Goal: Find contact information: Find contact information

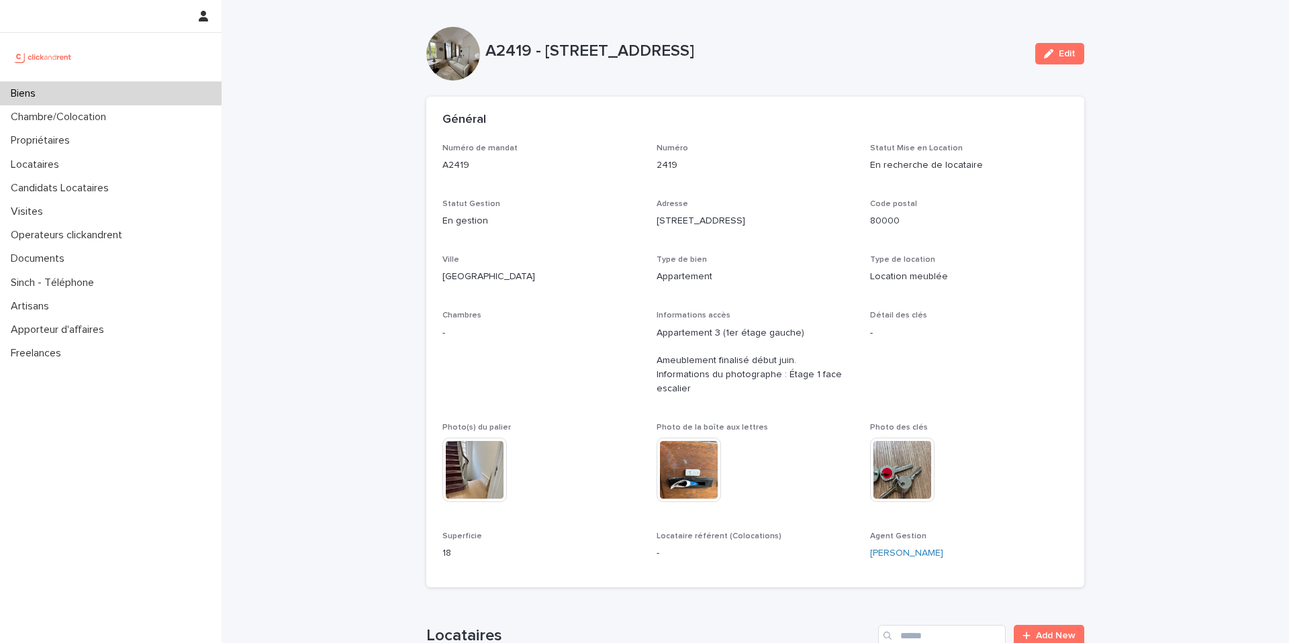
click at [54, 93] on div "Biens" at bounding box center [111, 93] width 222 height 23
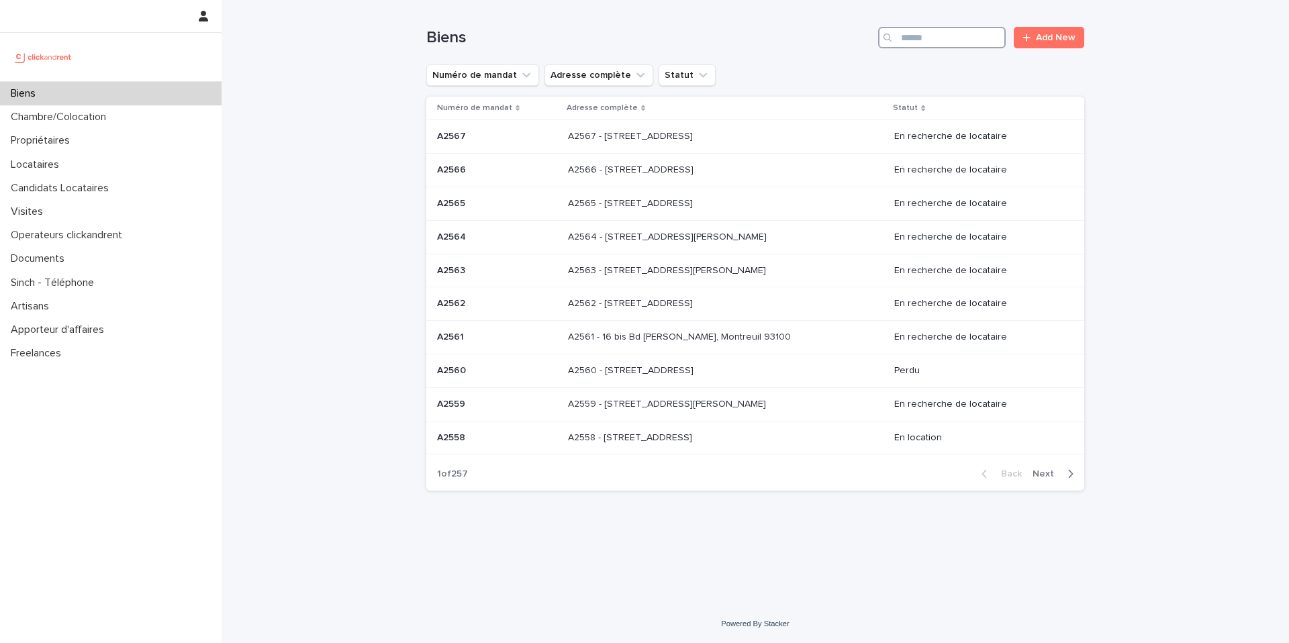
click at [953, 40] on input "Search" at bounding box center [942, 37] width 128 height 21
paste input "****"
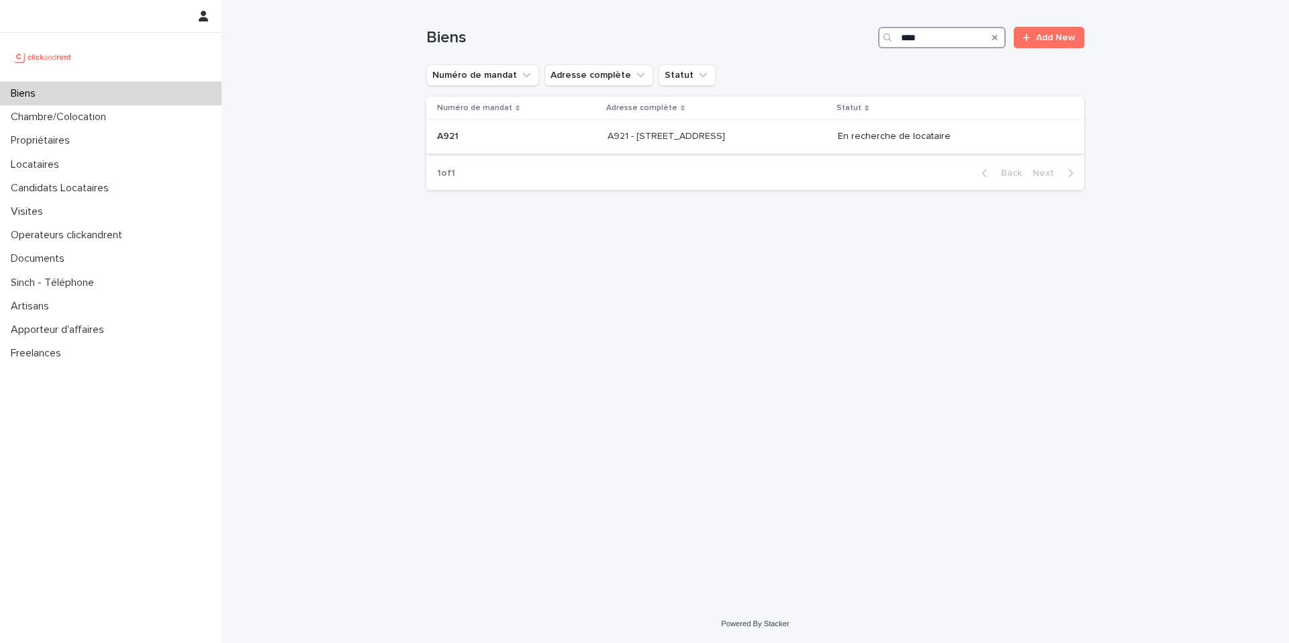
type input "****"
click at [526, 146] on div "A921 A921" at bounding box center [517, 137] width 160 height 22
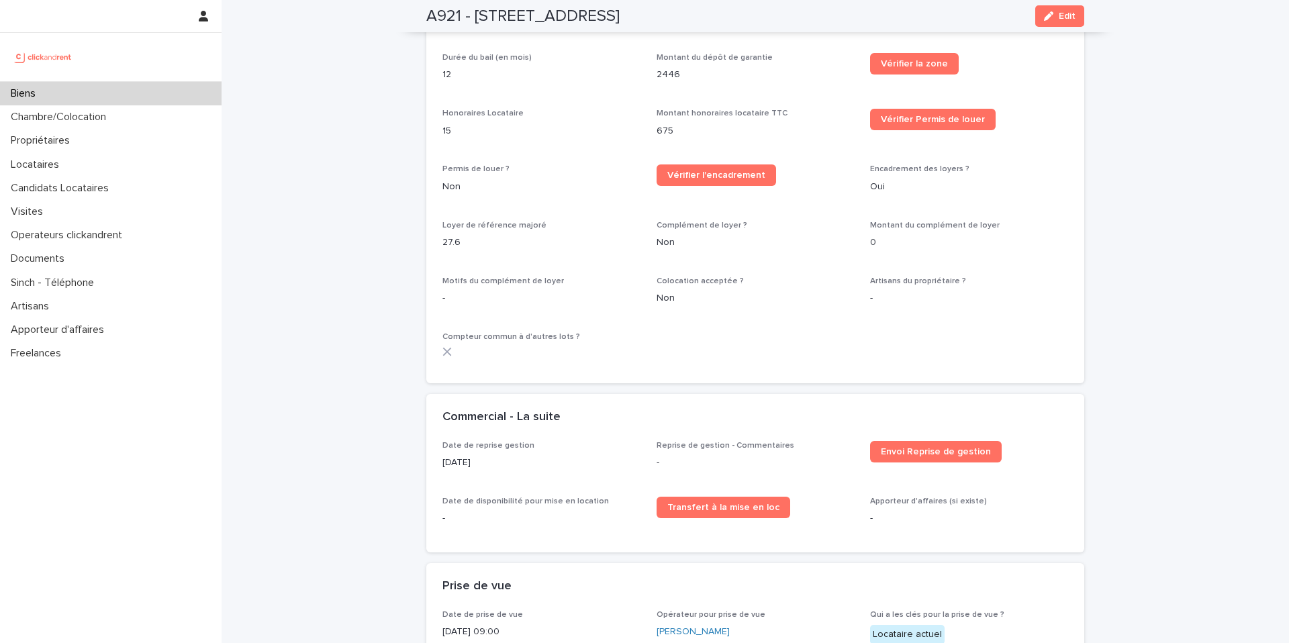
scroll to position [1417, 0]
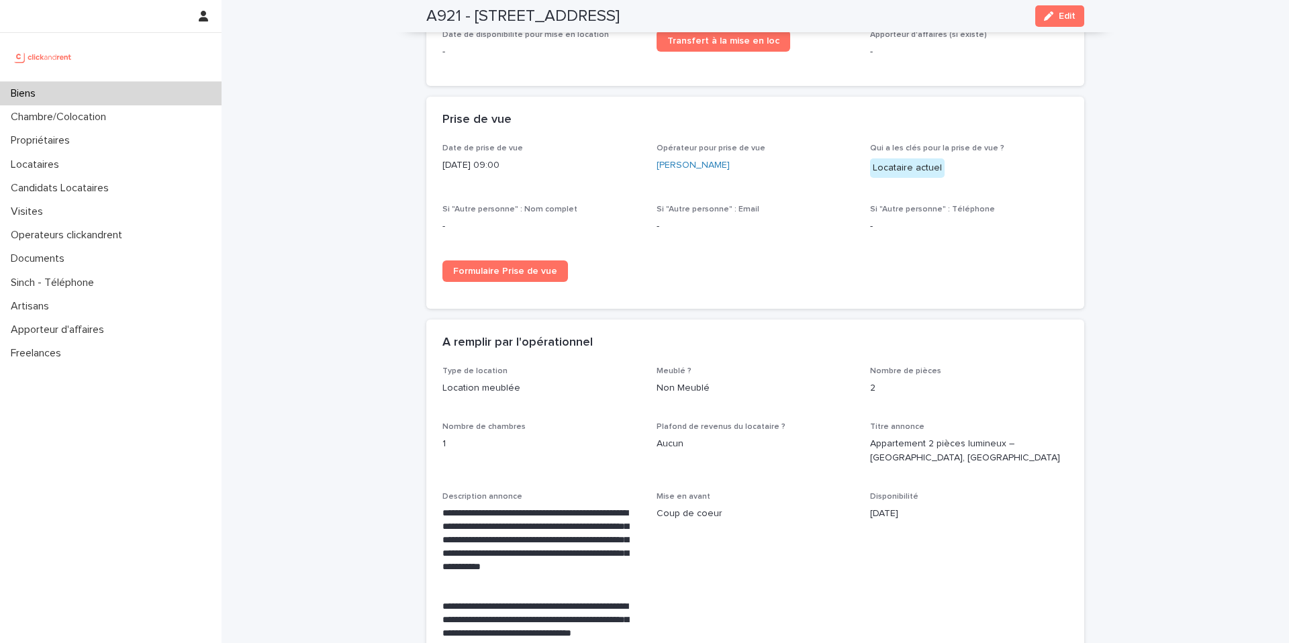
scroll to position [2490, 0]
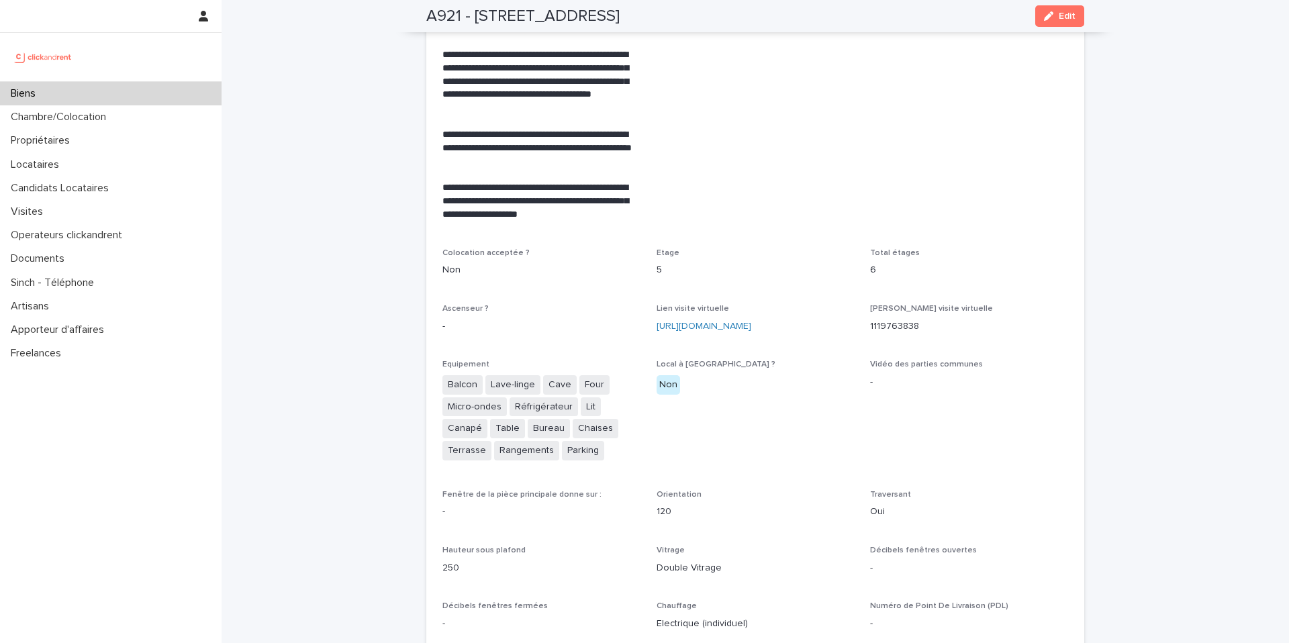
click at [510, 344] on div "Ascenseur ? -" at bounding box center [541, 324] width 198 height 40
drag, startPoint x: 536, startPoint y: 301, endPoint x: 536, endPoint y: 319, distance: 17.5
click at [537, 324] on div "**********" at bounding box center [755, 519] width 626 height 1542
click at [720, 153] on span "Mise en avant Coup de coeur" at bounding box center [756, 52] width 198 height 359
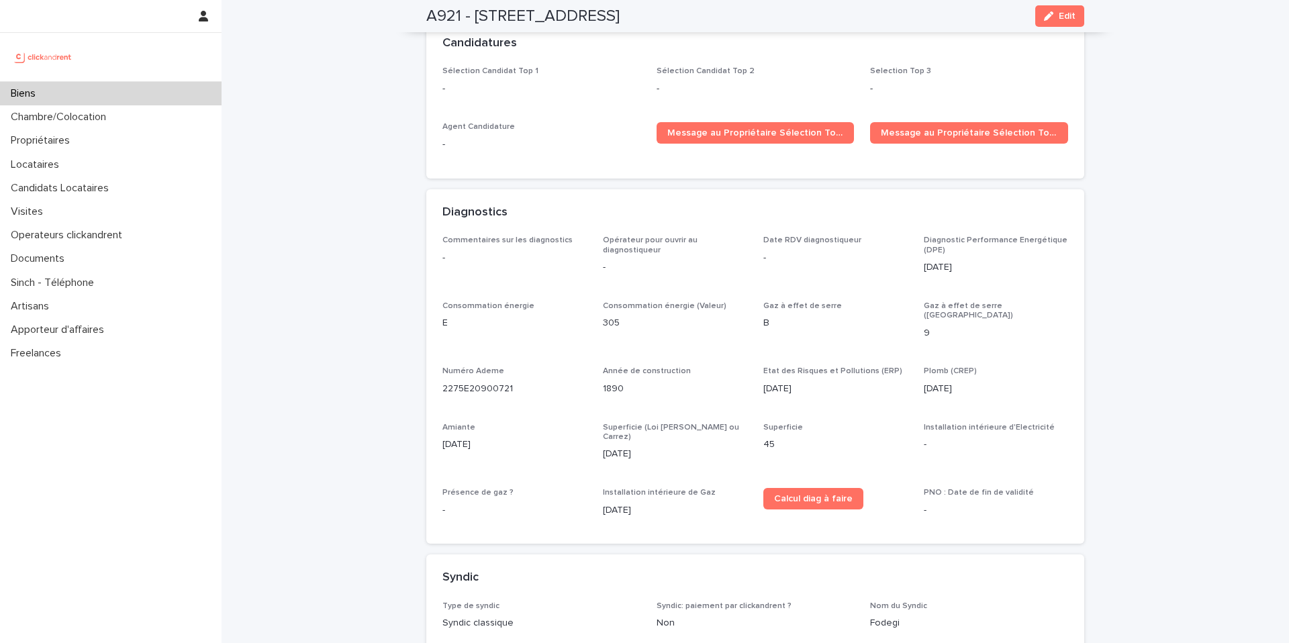
scroll to position [4419, 0]
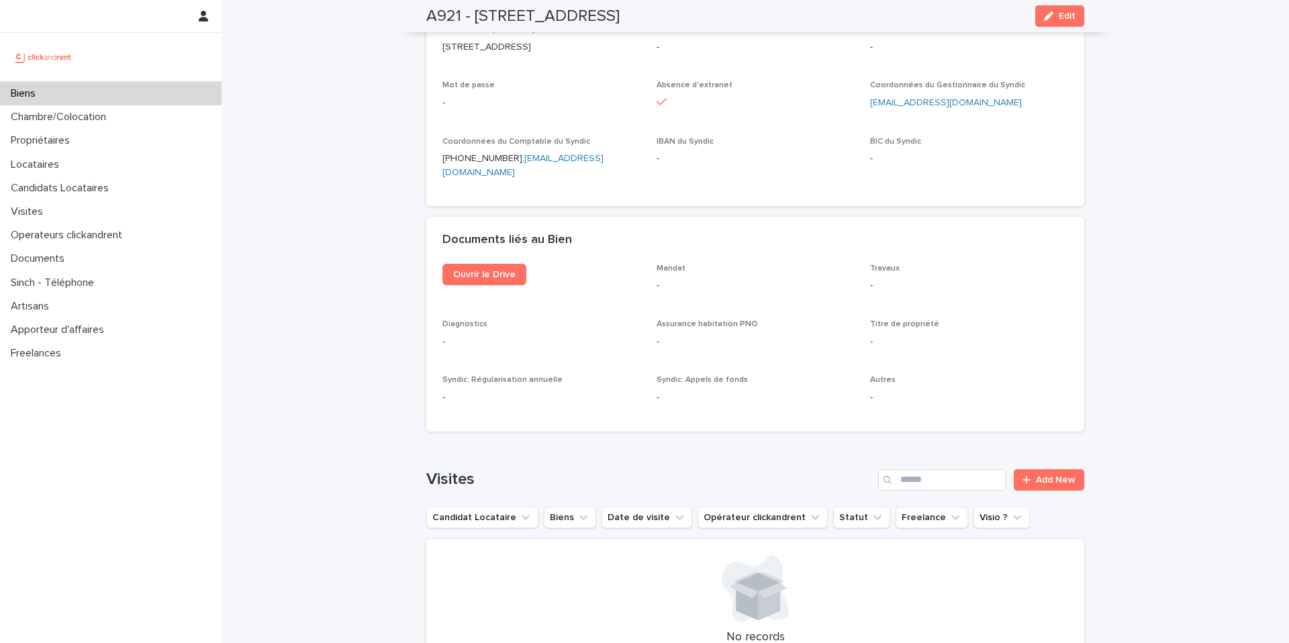
click at [483, 226] on div "Documents liés au Bien" at bounding box center [755, 240] width 658 height 47
click at [471, 270] on span "Ouvrir le Drive" at bounding box center [484, 274] width 62 height 9
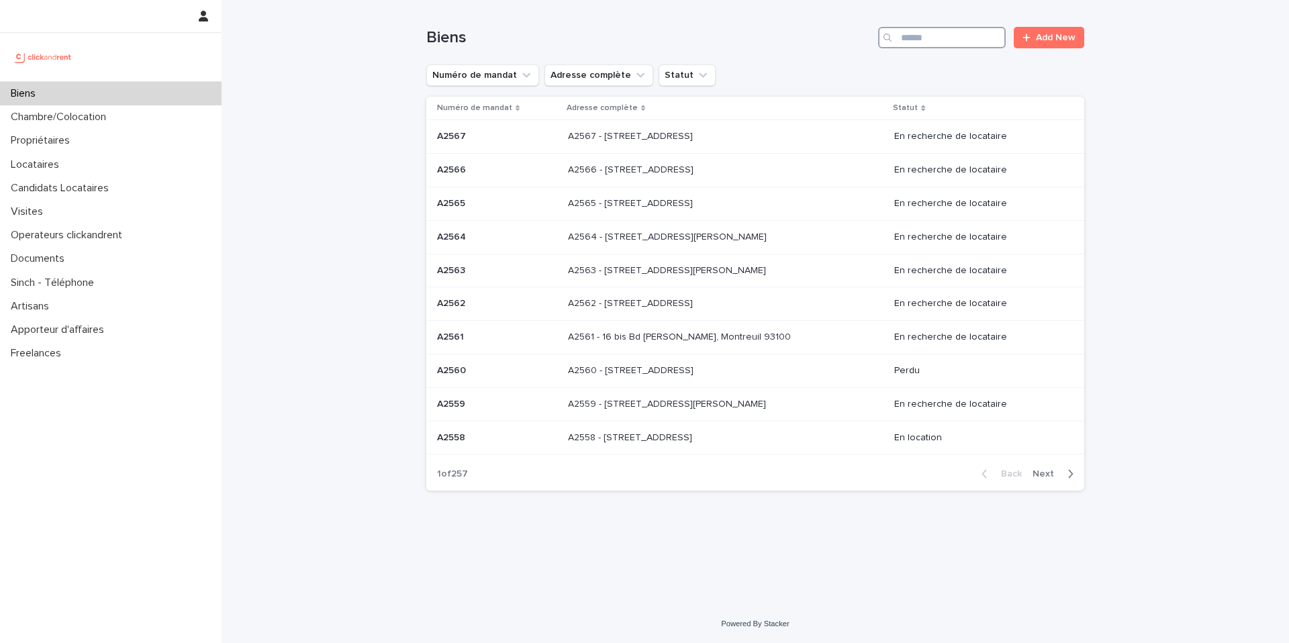
click at [949, 48] on input "Search" at bounding box center [942, 37] width 128 height 21
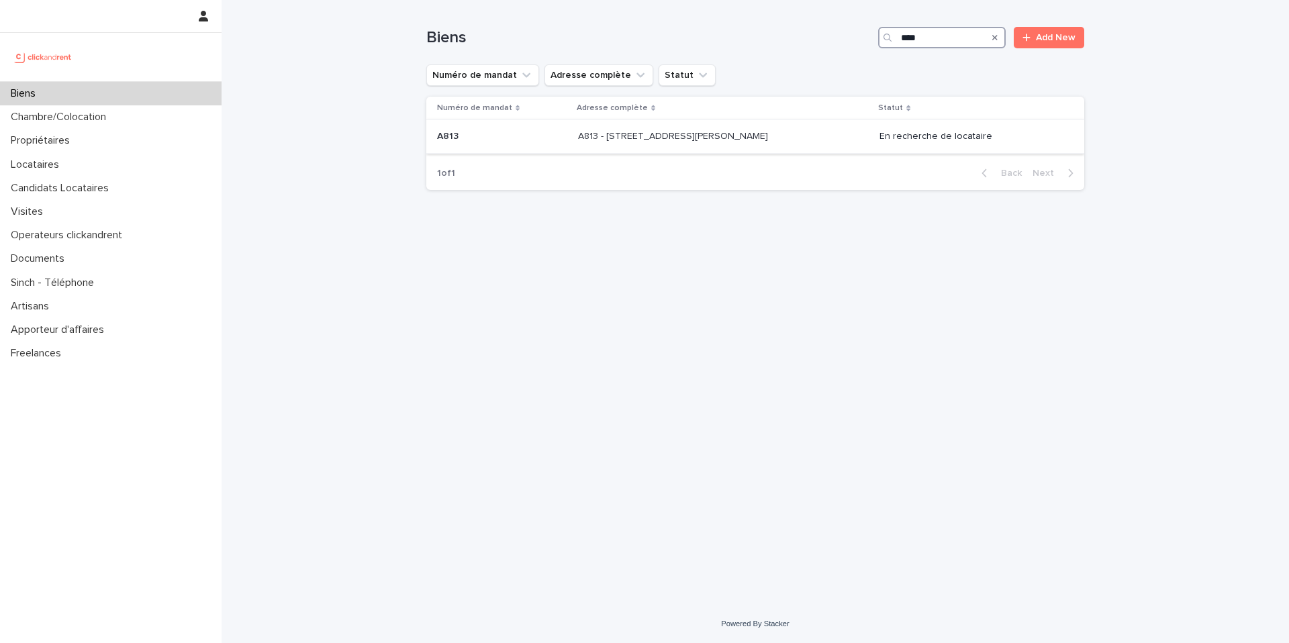
type input "****"
click at [708, 136] on p "A813 - 67 rue Barthélémy Danjou, Boulogne-Billancourt 92100" at bounding box center [674, 135] width 193 height 14
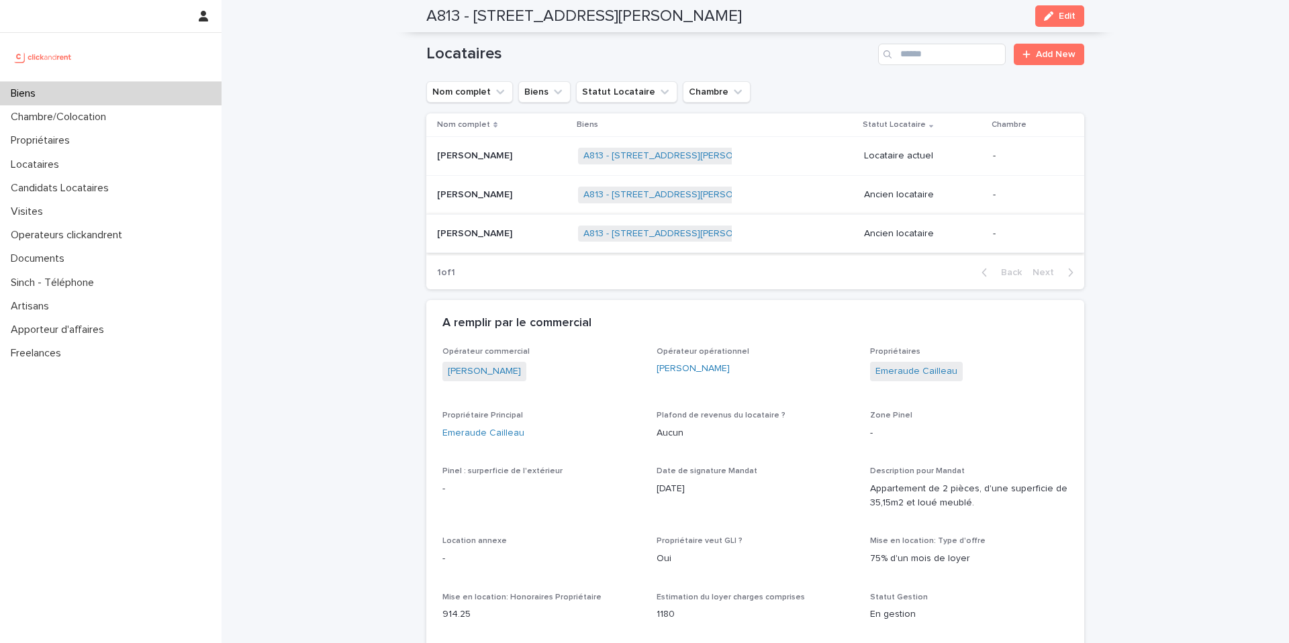
scroll to position [746, 0]
click at [514, 154] on p at bounding box center [502, 159] width 130 height 11
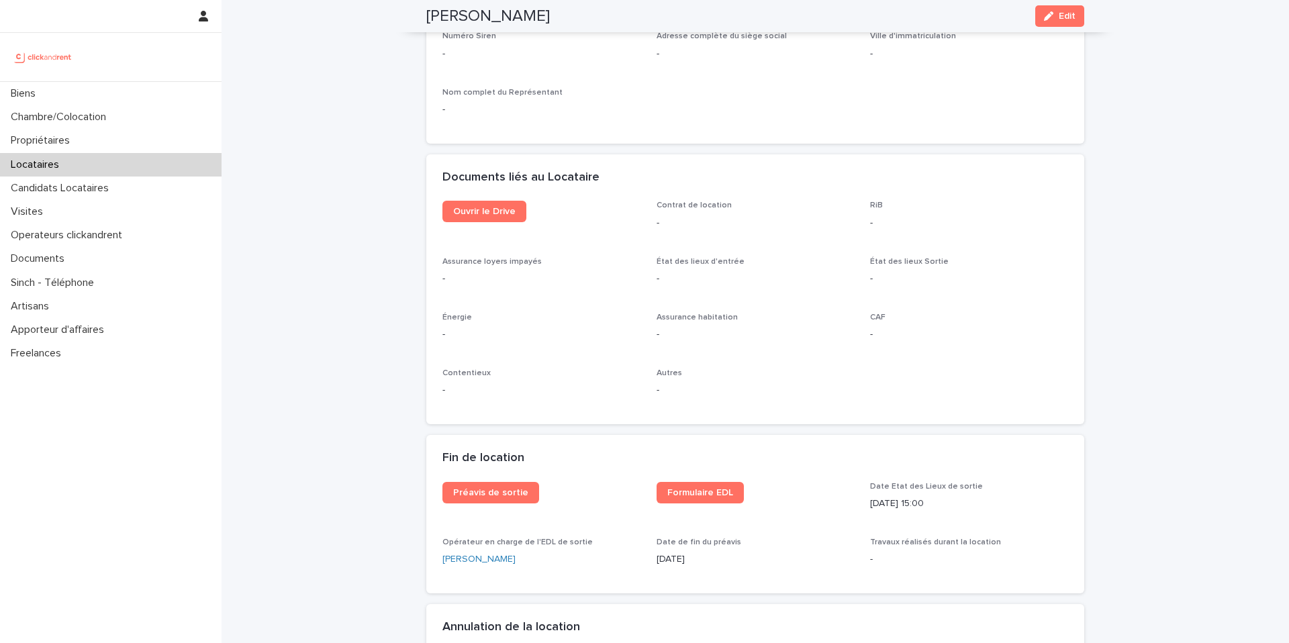
scroll to position [1331, 0]
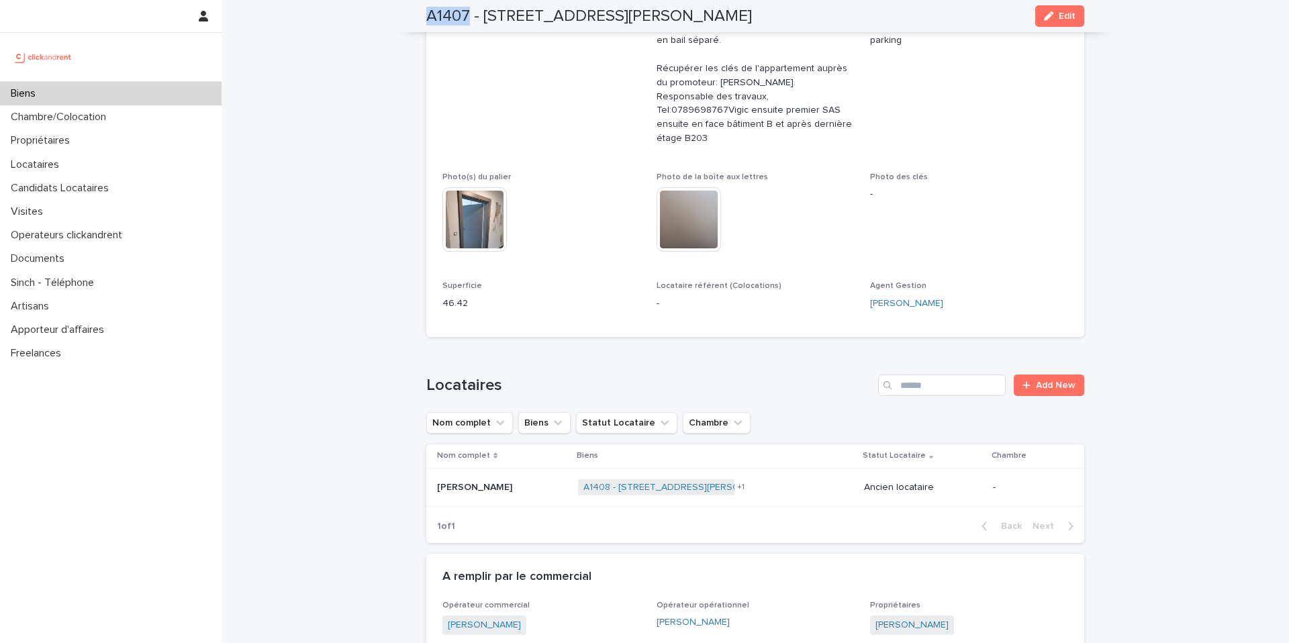
scroll to position [306, 0]
click at [541, 128] on span "Chambres -" at bounding box center [541, 81] width 198 height 152
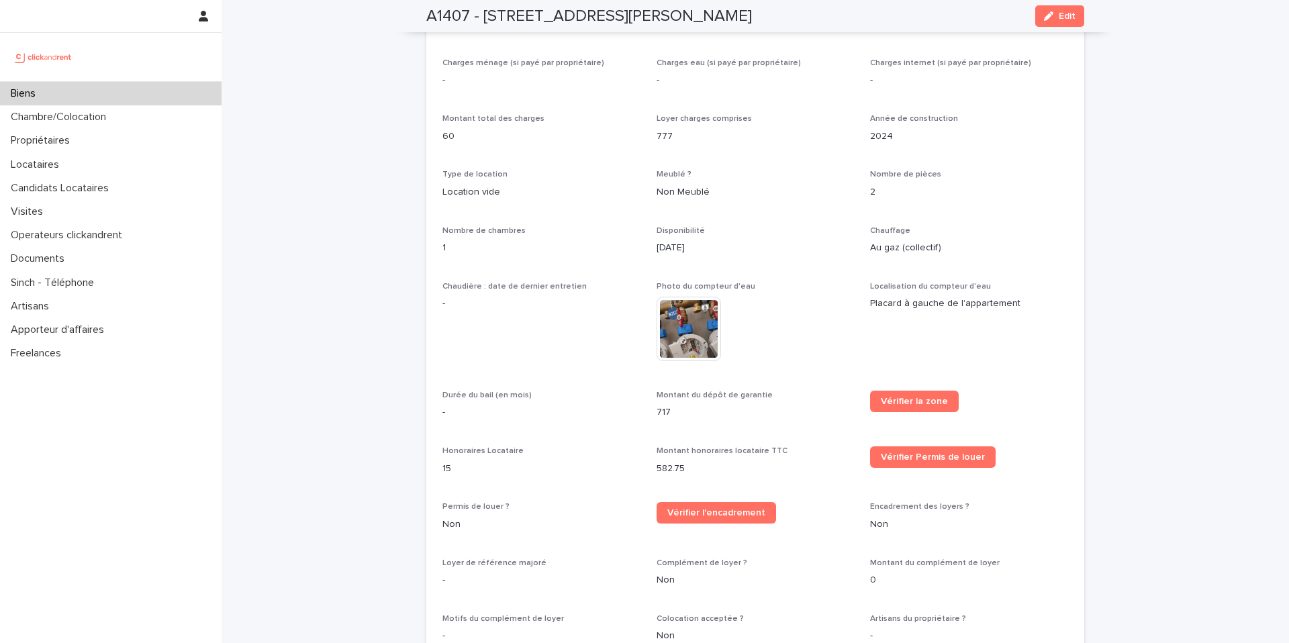
scroll to position [1458, 0]
click at [37, 93] on p "Biens" at bounding box center [25, 93] width 41 height 13
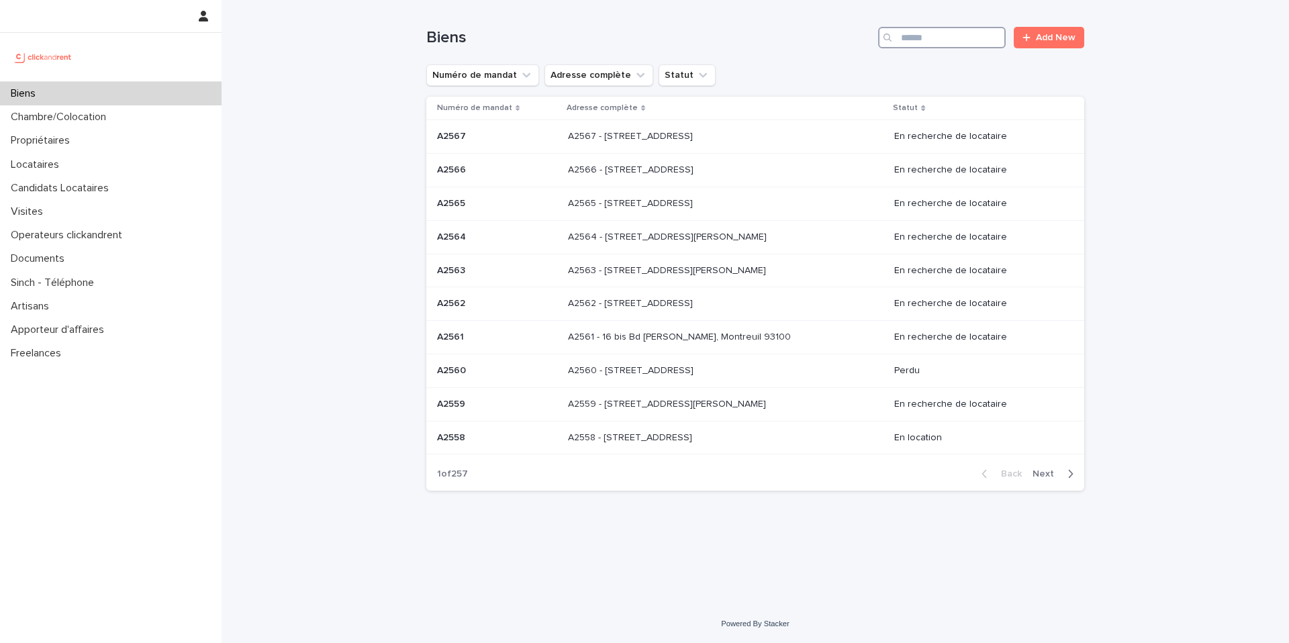
click at [962, 40] on input "Search" at bounding box center [942, 37] width 128 height 21
paste input "****"
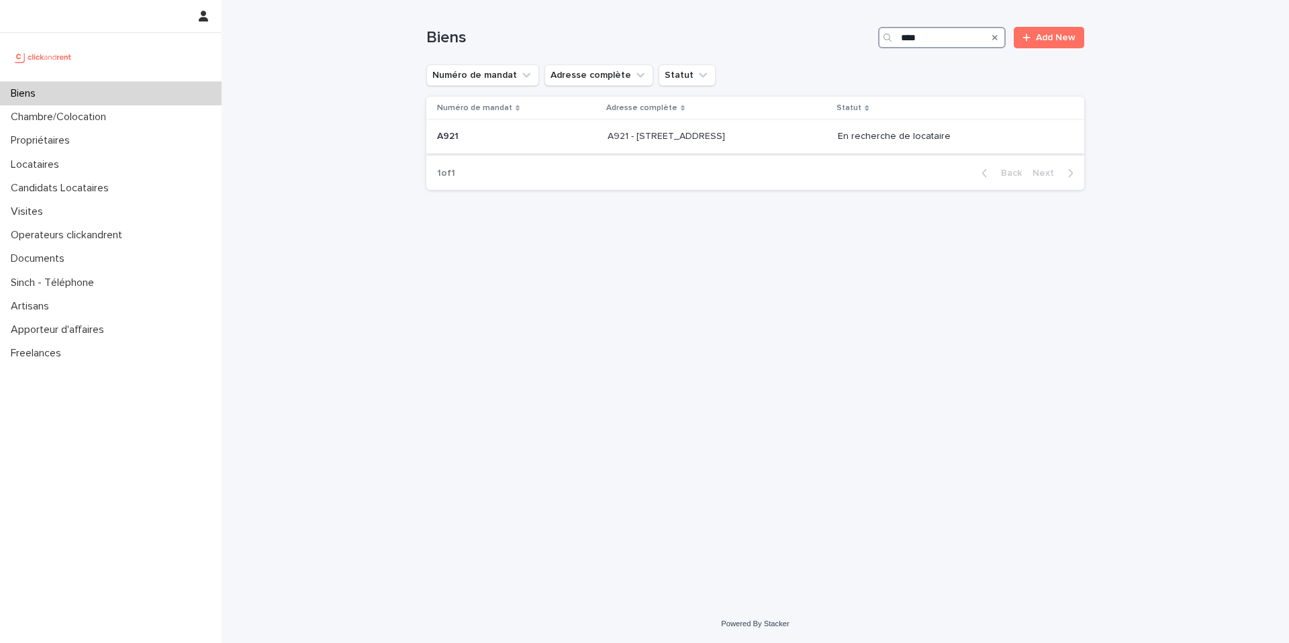
type input "****"
click at [753, 136] on p at bounding box center [718, 136] width 220 height 11
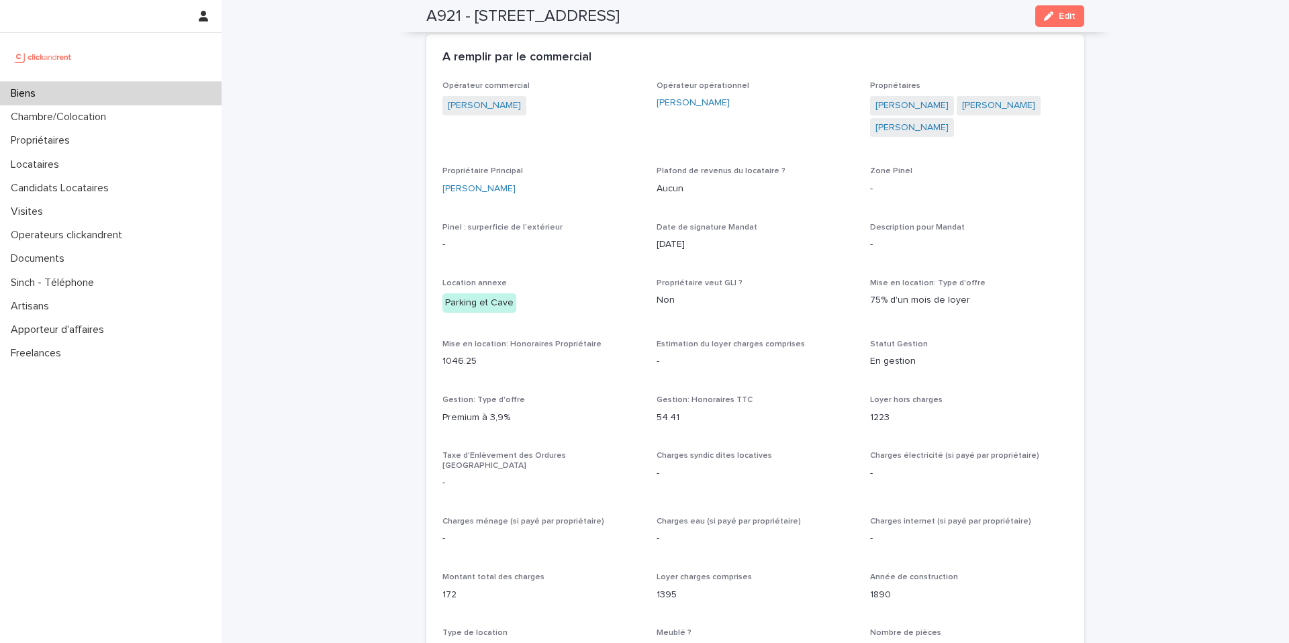
scroll to position [790, 0]
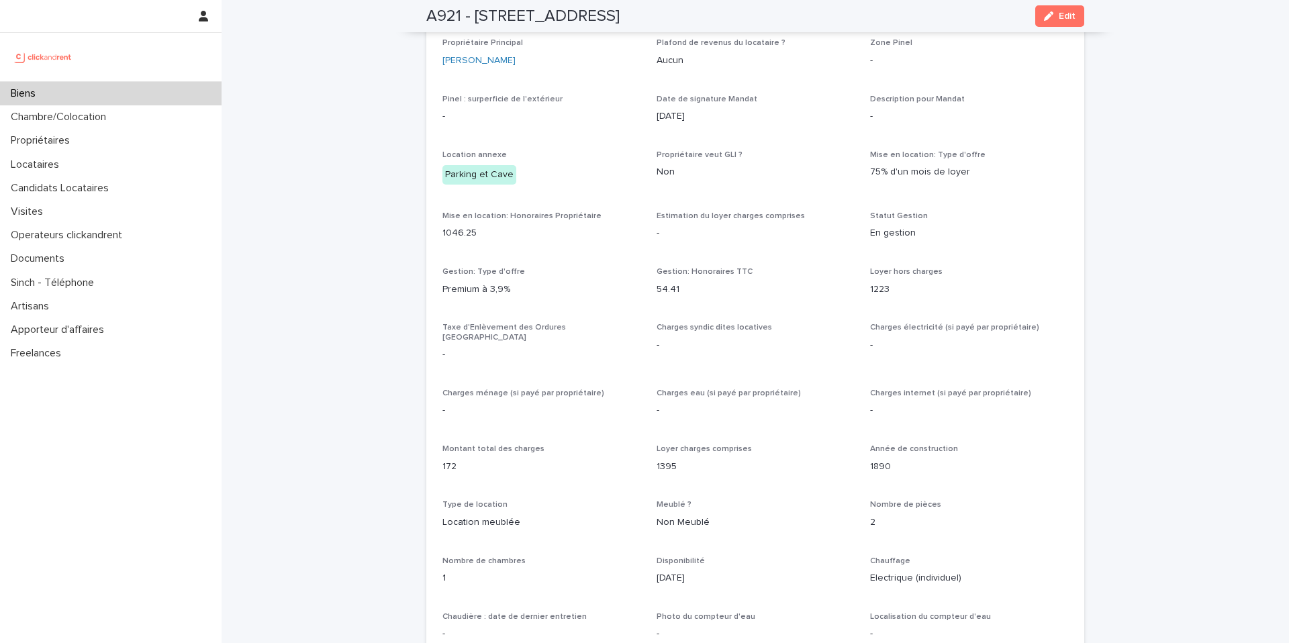
copy h2 "A921 - 89 Rue de Crimée, Paris 75019"
drag, startPoint x: 705, startPoint y: 22, endPoint x: 422, endPoint y: 16, distance: 282.7
click at [426, 16] on div "A921 - 89 Rue de Crimée, Paris 75019 Edit" at bounding box center [755, 16] width 658 height 32
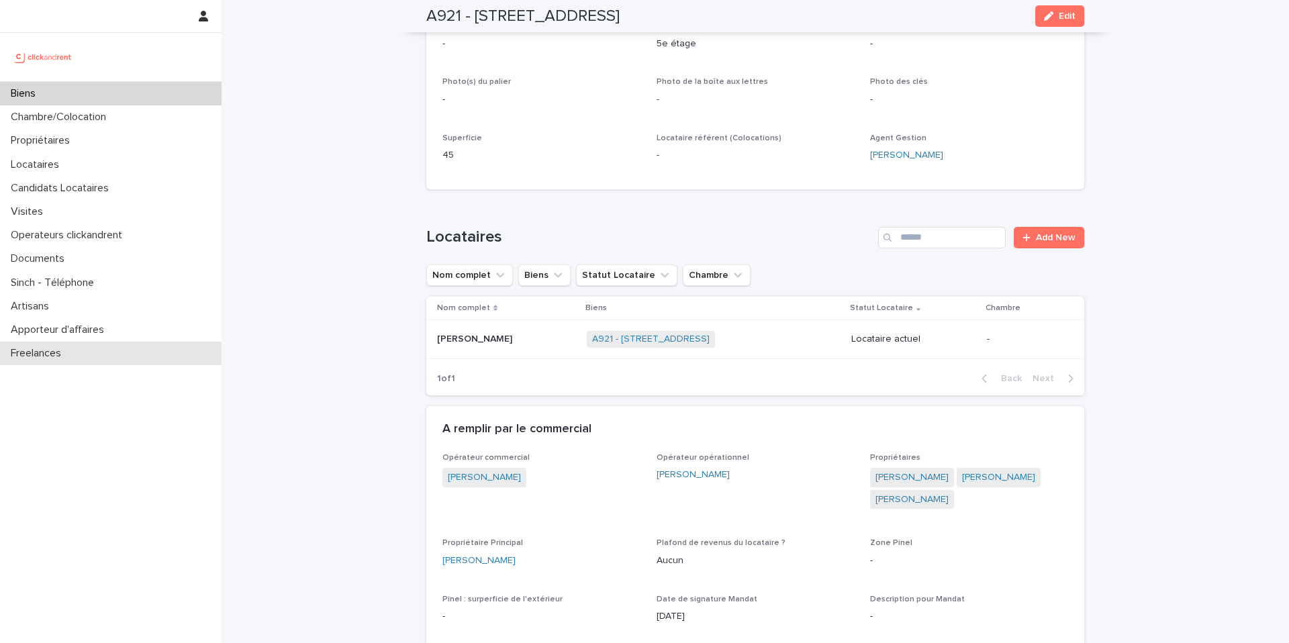
scroll to position [230, 0]
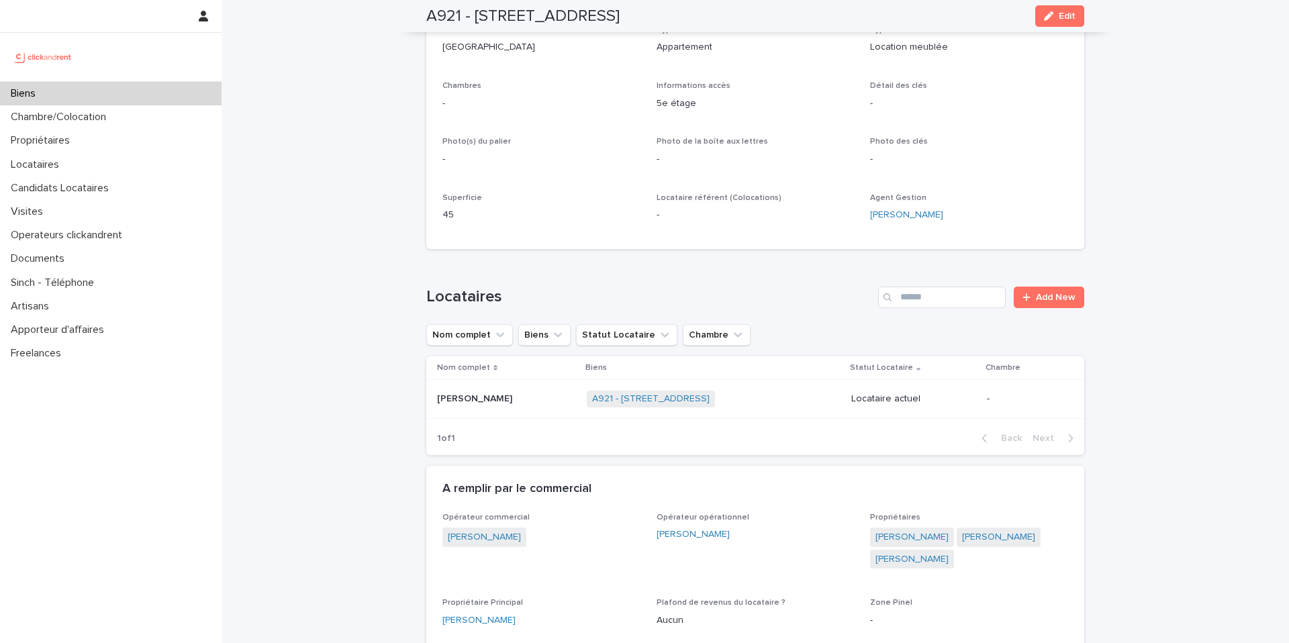
click at [457, 17] on h2 "A921 - 89 Rue de Crimée, Paris 75019" at bounding box center [522, 16] width 193 height 19
drag, startPoint x: 458, startPoint y: 14, endPoint x: 425, endPoint y: 17, distance: 33.0
click at [426, 17] on h2 "A921 - 89 Rue de Crimée, Paris 75019" at bounding box center [522, 16] width 193 height 19
copy h2 "A921"
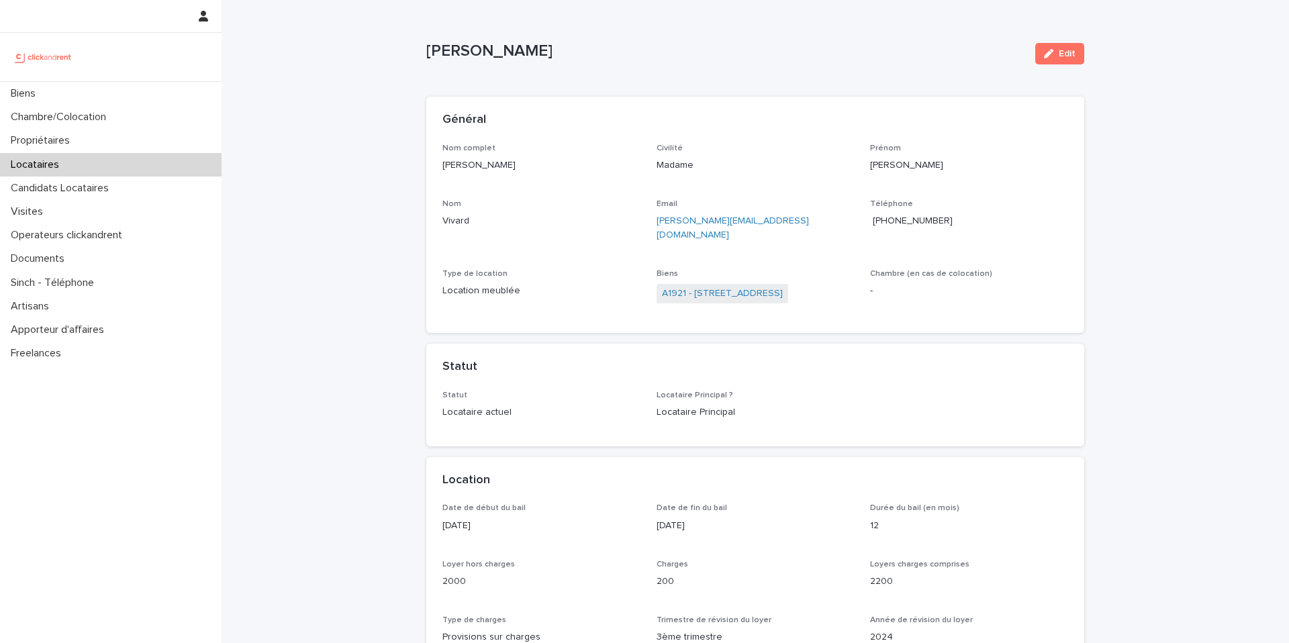
click at [923, 221] on span "+33627925054" at bounding box center [913, 220] width 80 height 9
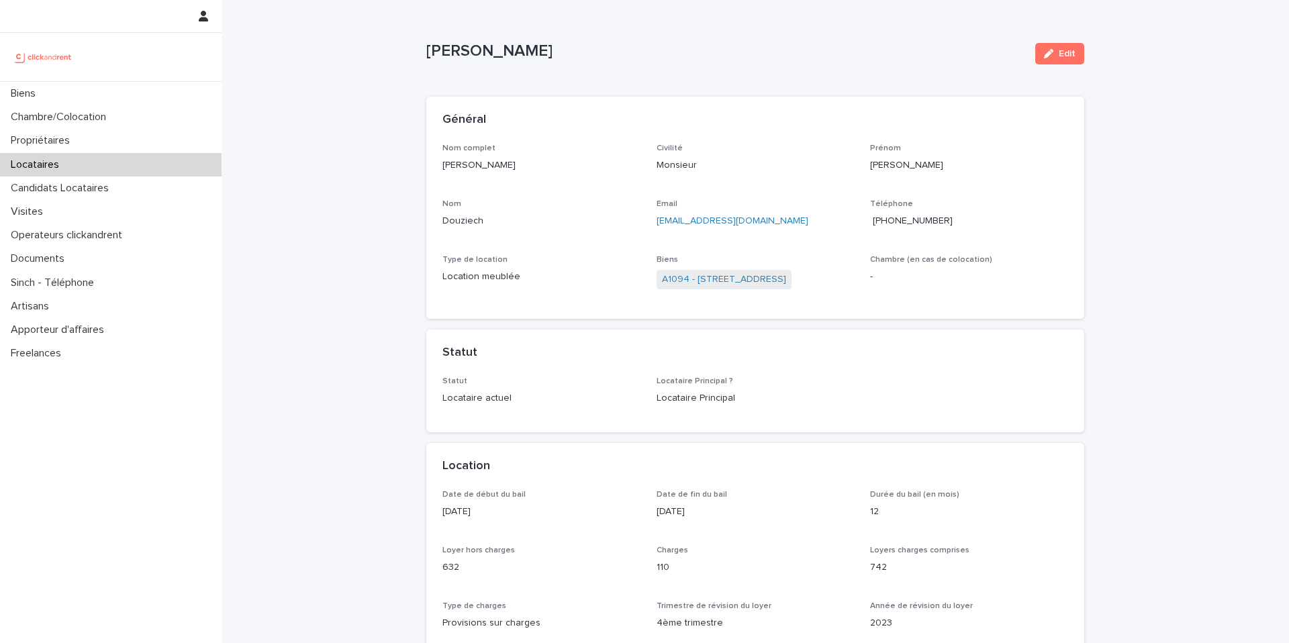
click at [916, 220] on span "+33672541735" at bounding box center [913, 220] width 80 height 9
drag, startPoint x: 322, startPoint y: 365, endPoint x: 330, endPoint y: 365, distance: 8.7
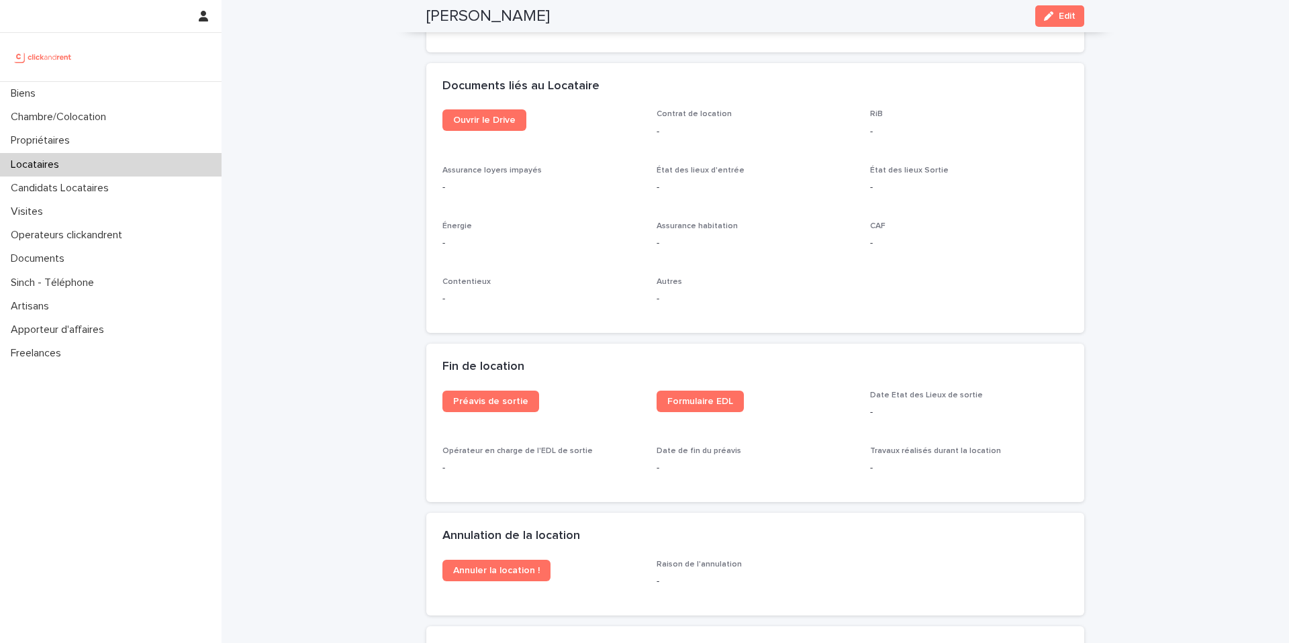
scroll to position [1430, 0]
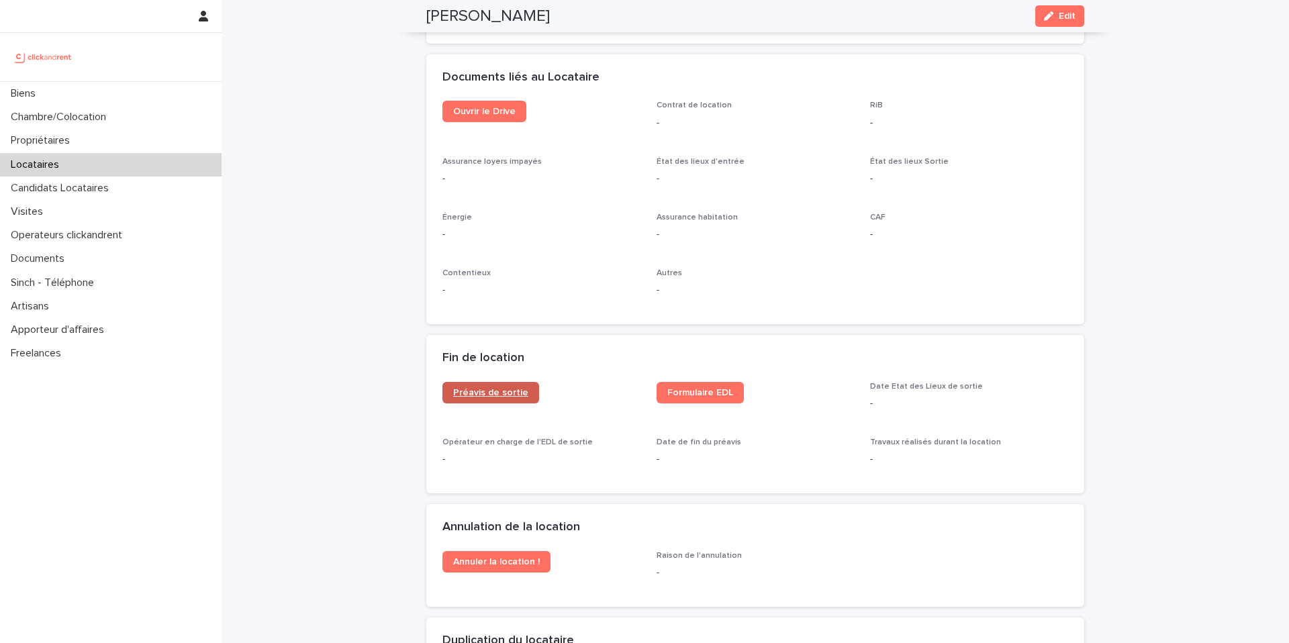
click at [506, 394] on span "Préavis de sortie" at bounding box center [490, 392] width 75 height 9
click at [706, 391] on span "Formulaire EDL" at bounding box center [700, 392] width 66 height 9
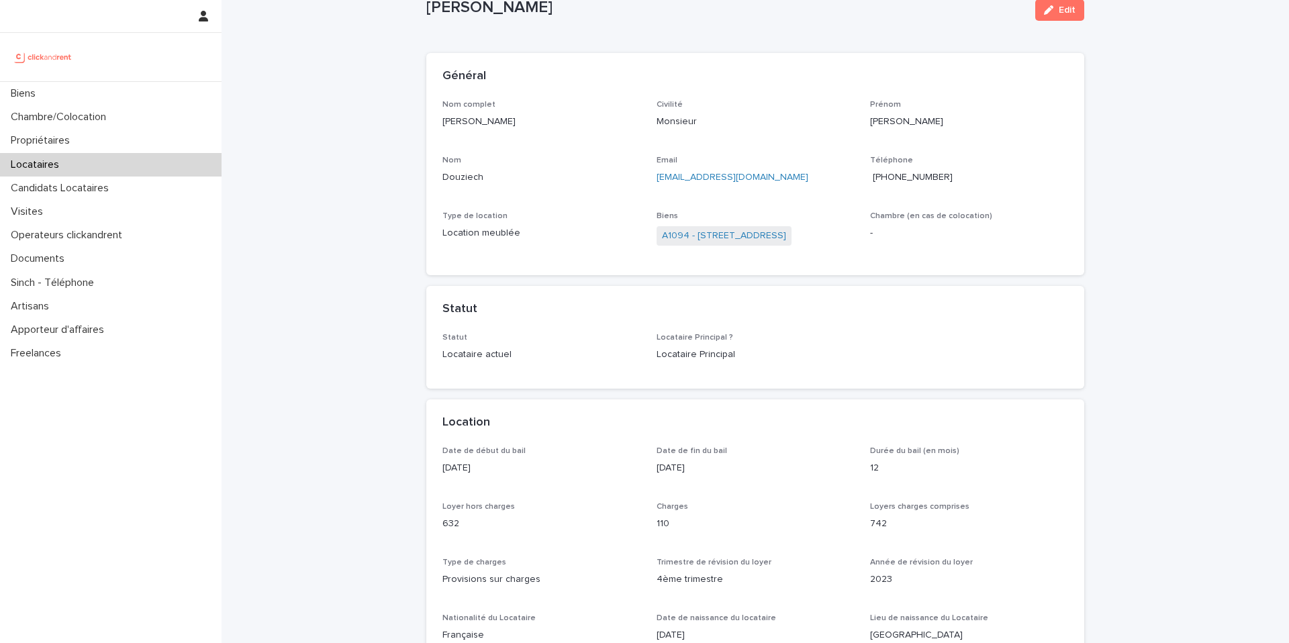
scroll to position [41, 0]
drag, startPoint x: 553, startPoint y: 11, endPoint x: 407, endPoint y: 19, distance: 146.6
copy p "Mathieu Douziech"
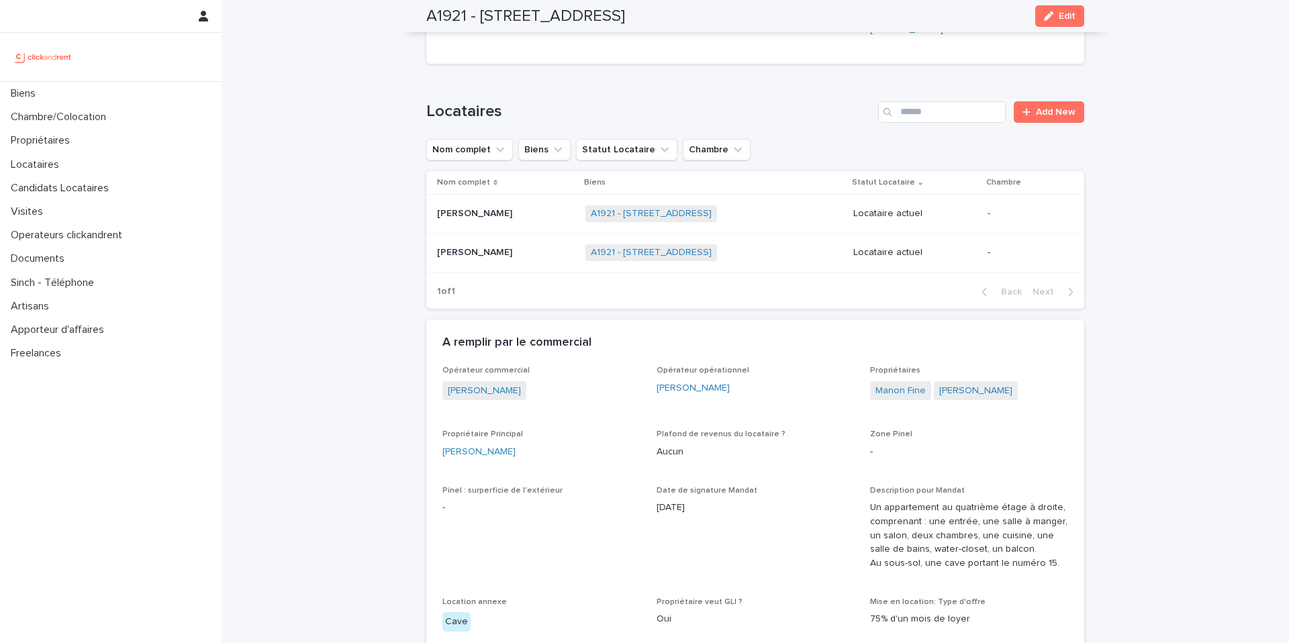
scroll to position [622, 0]
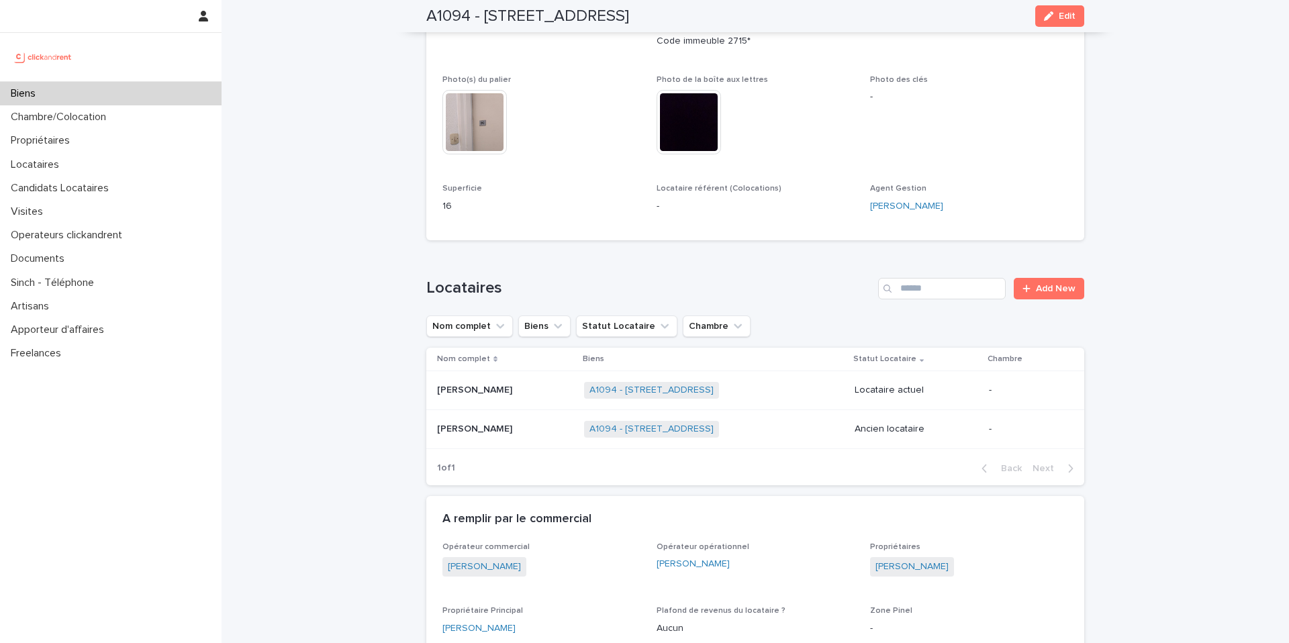
scroll to position [320, 0]
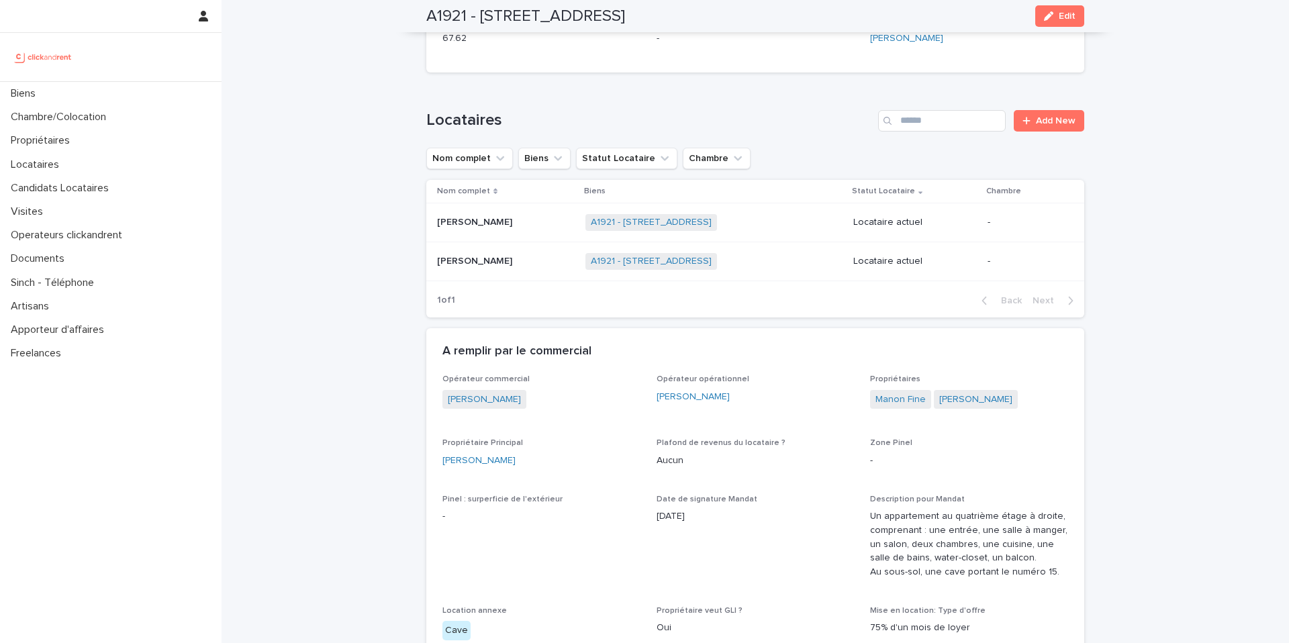
scroll to position [558, 0]
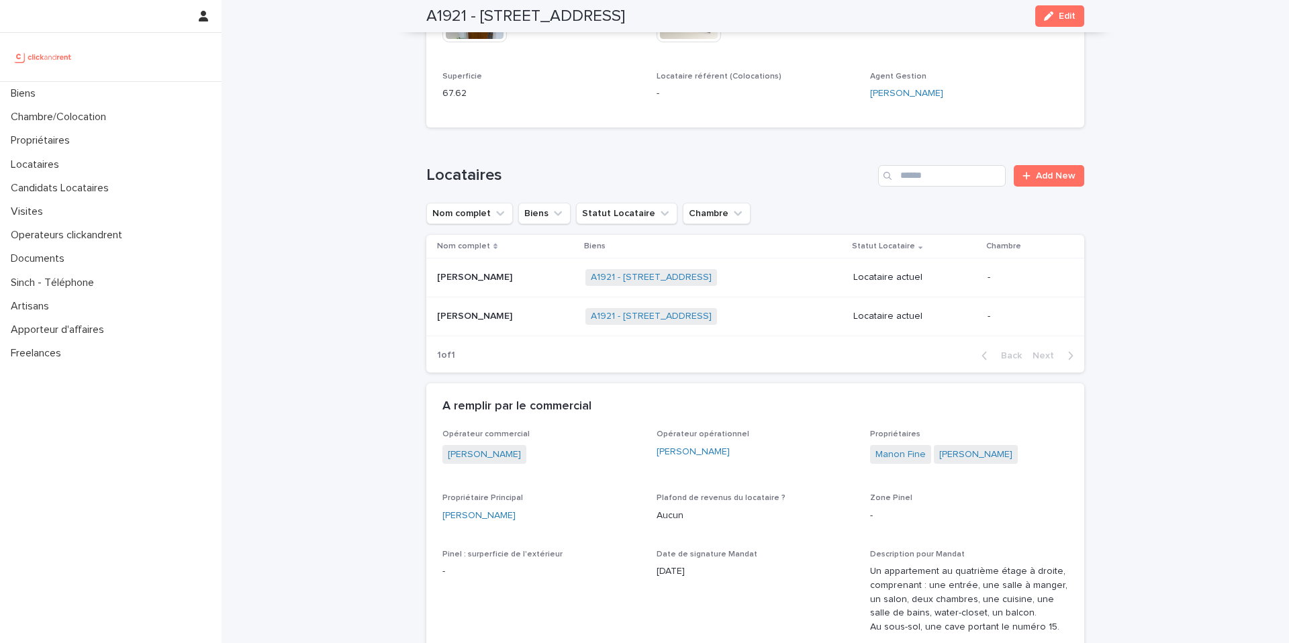
click at [467, 308] on p "[PERSON_NAME]" at bounding box center [476, 315] width 78 height 14
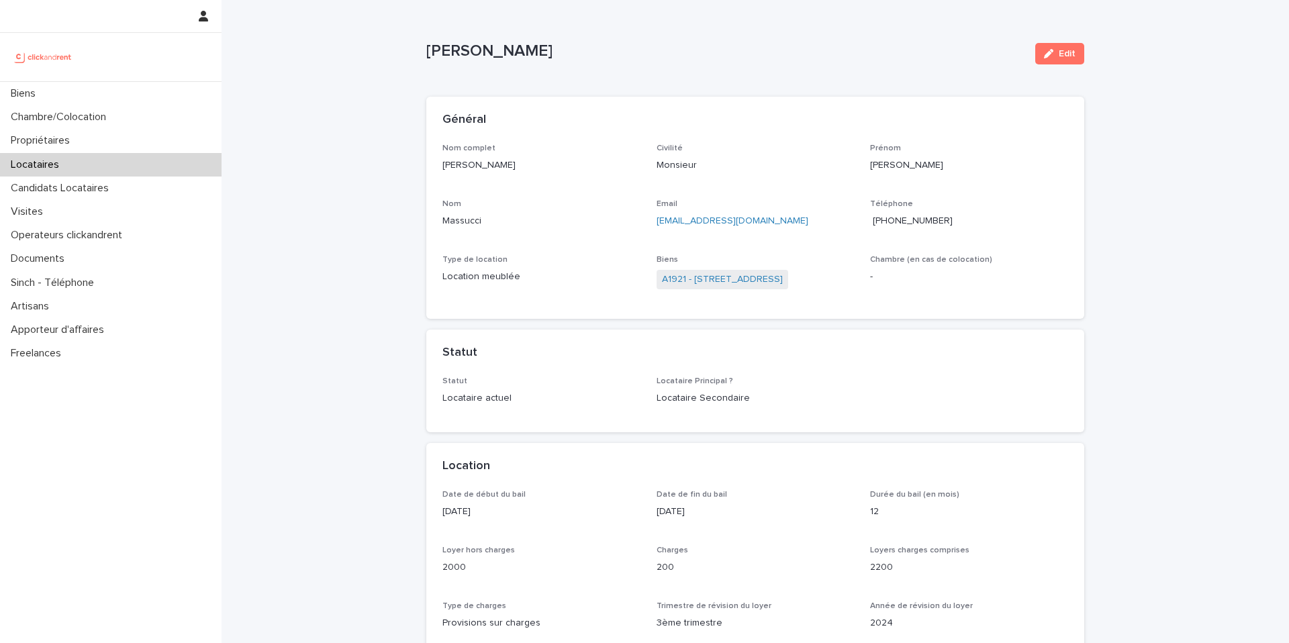
click at [912, 221] on span "+33648090777" at bounding box center [913, 220] width 80 height 9
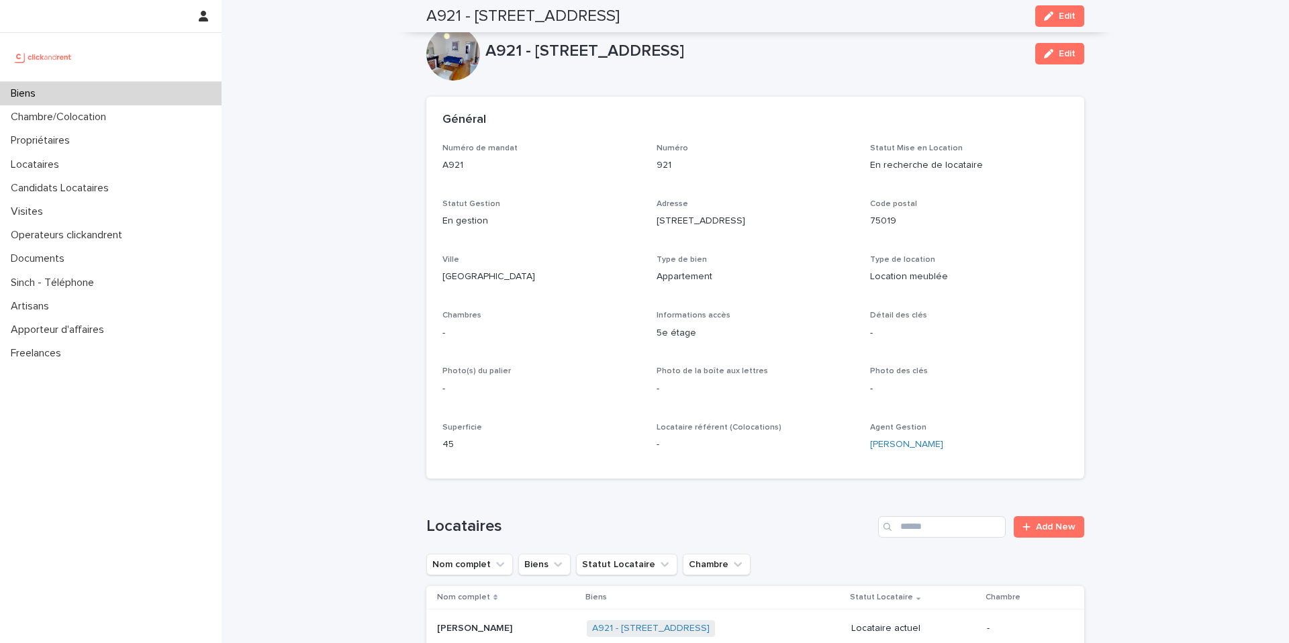
scroll to position [4419, 0]
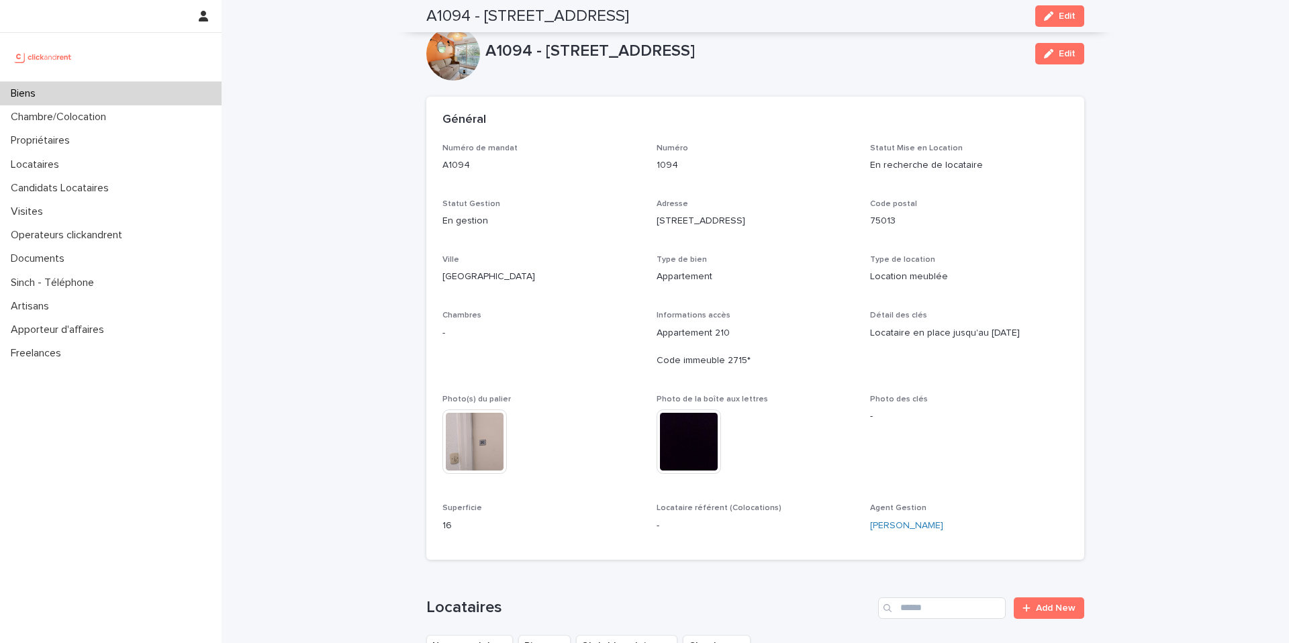
scroll to position [320, 0]
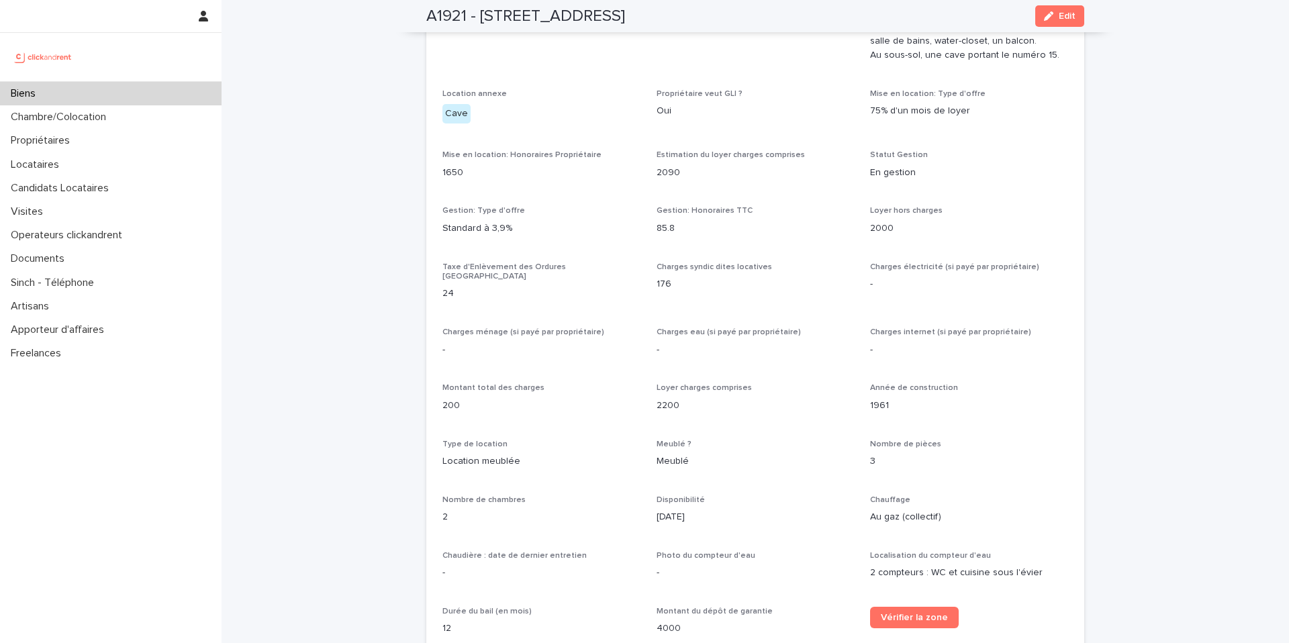
scroll to position [855, 0]
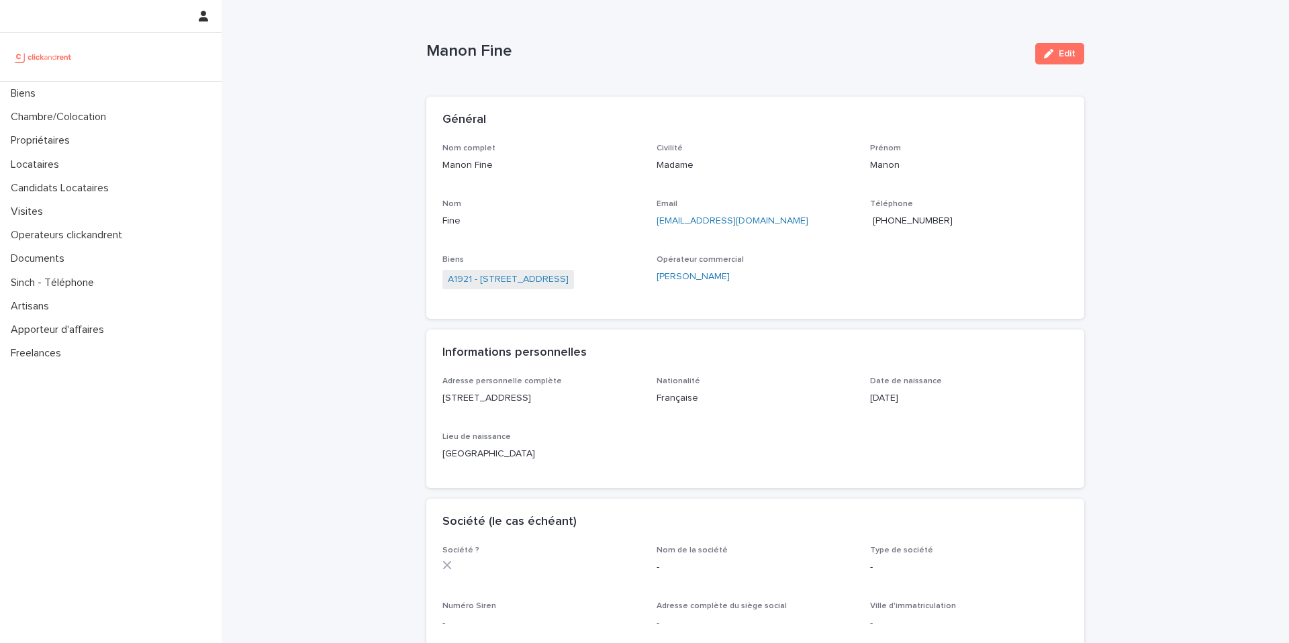
click at [912, 224] on span "[PHONE_NUMBER]" at bounding box center [913, 220] width 80 height 9
